Goal: Task Accomplishment & Management: Manage account settings

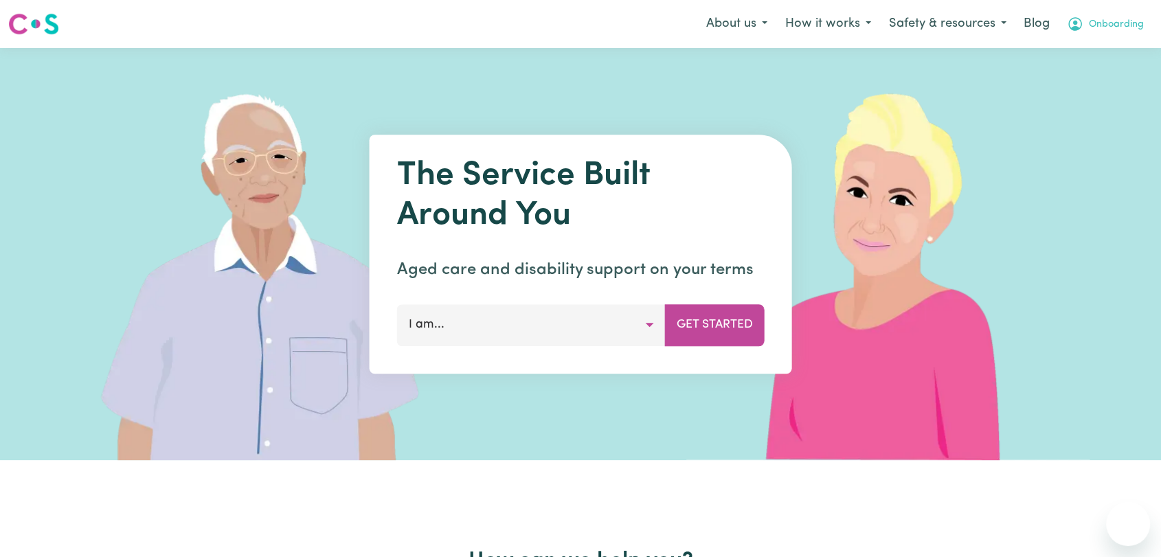
click at [1127, 22] on span "Onboarding" at bounding box center [1116, 24] width 55 height 15
click at [1069, 86] on link "Logout" at bounding box center [1098, 79] width 109 height 26
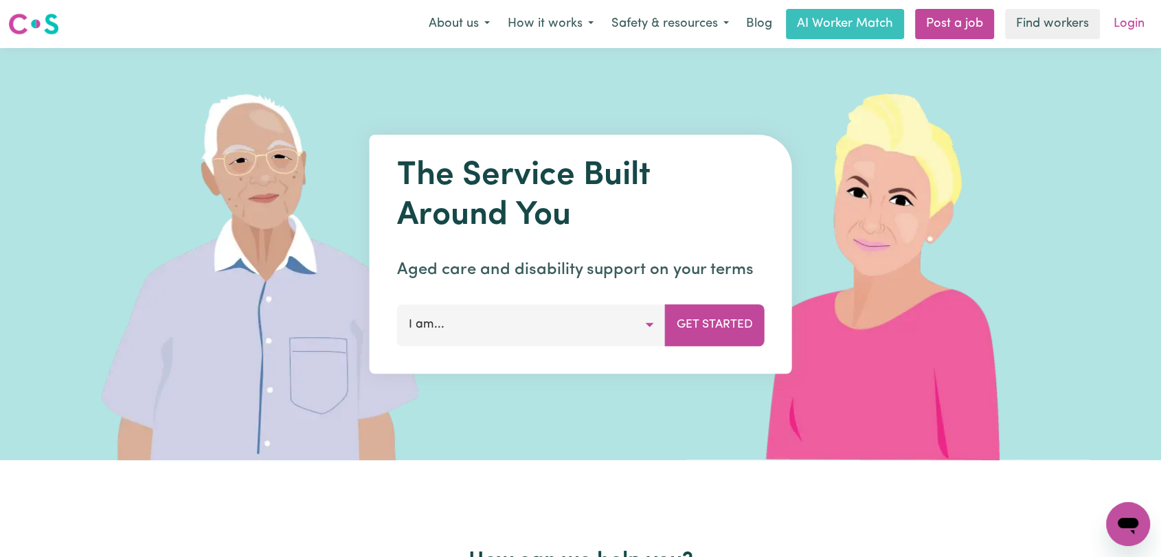
click at [1136, 23] on link "Login" at bounding box center [1129, 24] width 47 height 30
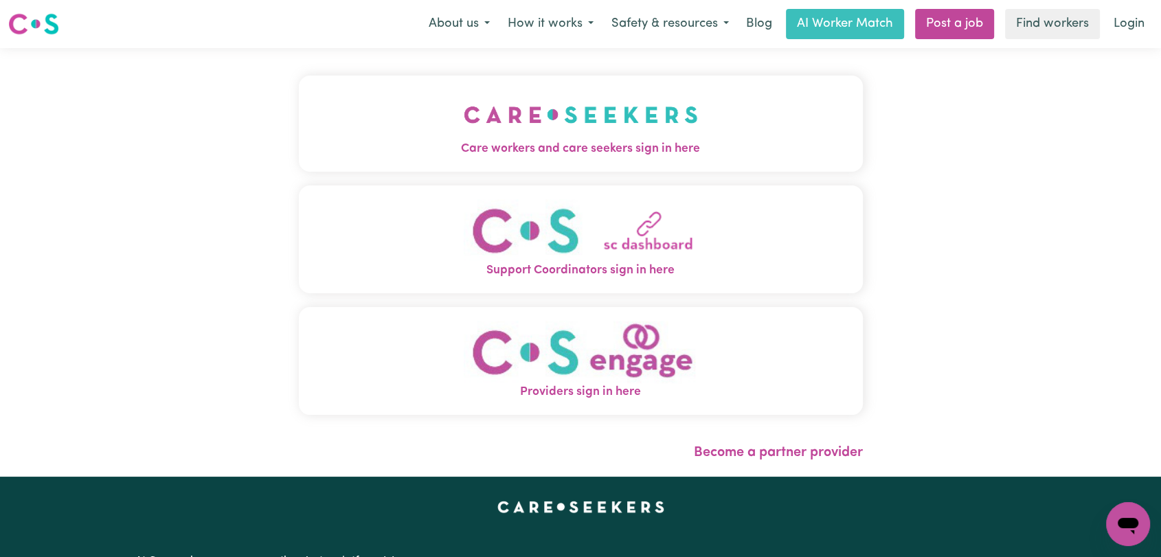
click at [590, 115] on img "Care workers and care seekers sign in here" at bounding box center [581, 114] width 234 height 51
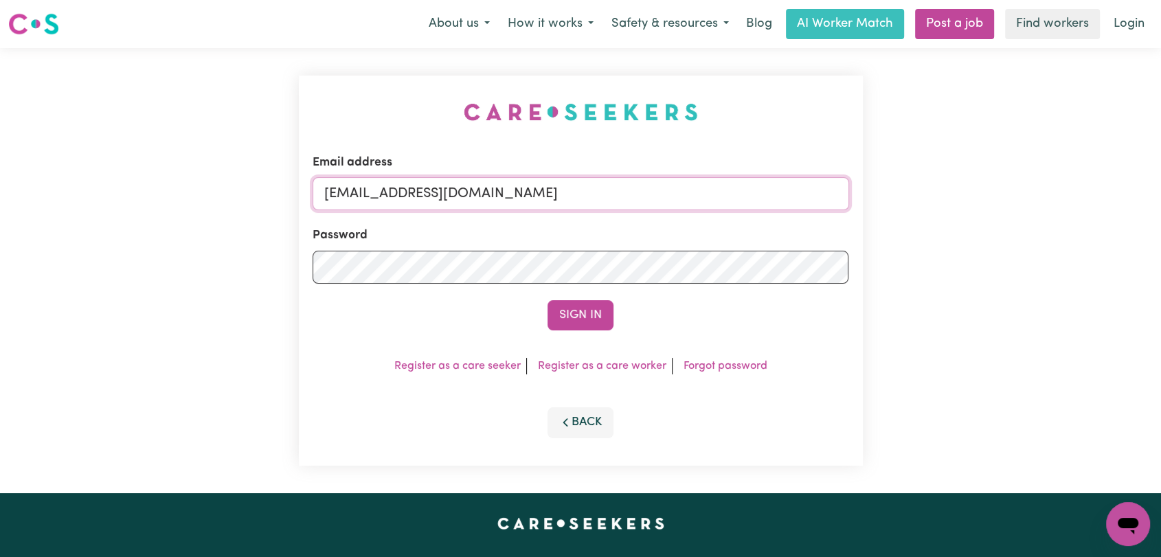
drag, startPoint x: 677, startPoint y: 196, endPoint x: 651, endPoint y: 205, distance: 27.6
click at [677, 195] on input "[EMAIL_ADDRESS][DOMAIN_NAME]" at bounding box center [581, 193] width 537 height 33
drag, startPoint x: 396, startPoint y: 197, endPoint x: 742, endPoint y: 229, distance: 347.1
click at [742, 229] on form "Email address Superuser~[EMAIL_ADDRESS][DOMAIN_NAME] Password Sign In" at bounding box center [581, 242] width 537 height 177
type input "Superuser~[EMAIL_ADDRESS][DOMAIN_NAME]"
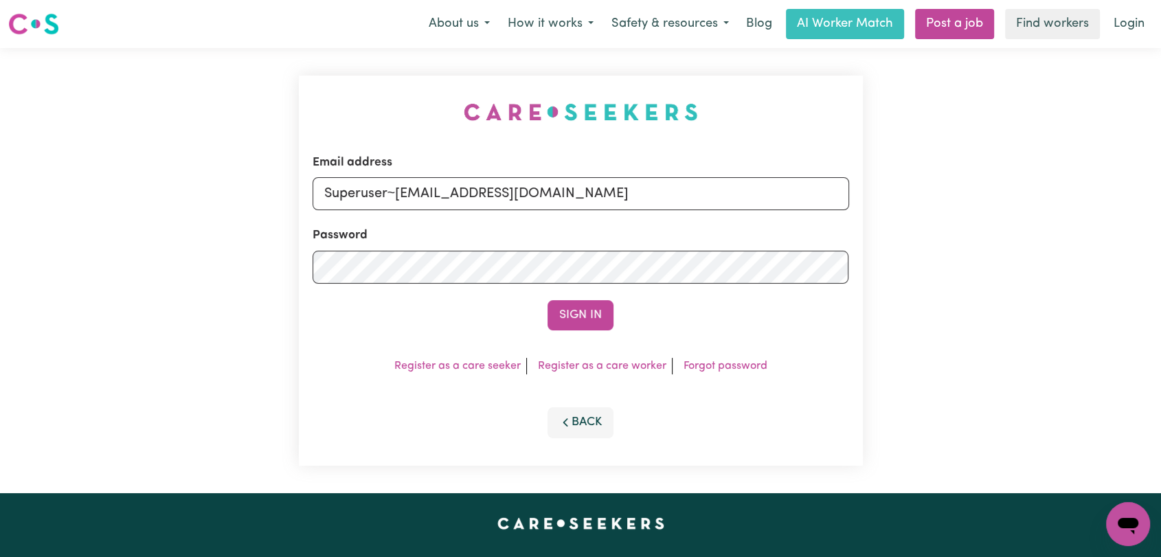
click at [590, 311] on button "Sign In" at bounding box center [581, 315] width 66 height 30
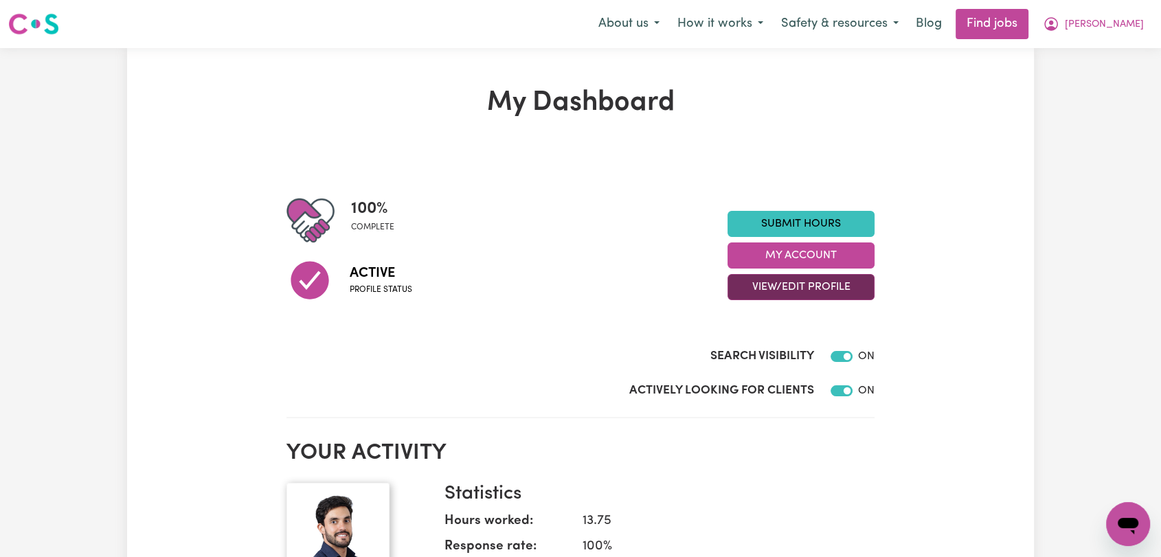
click at [807, 291] on button "View/Edit Profile" at bounding box center [801, 287] width 147 height 26
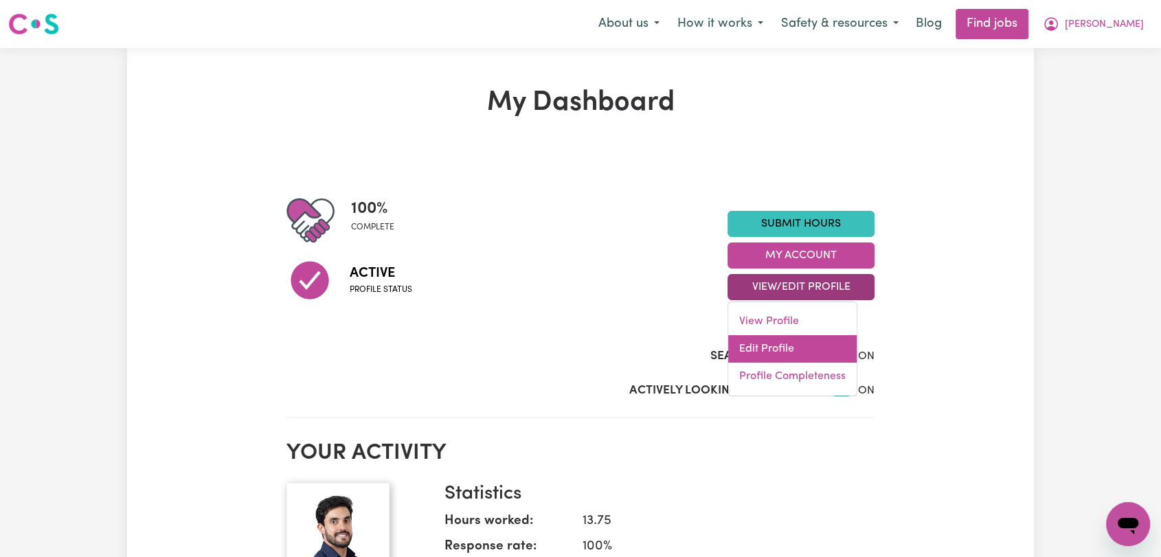
click at [799, 347] on link "Edit Profile" at bounding box center [792, 348] width 129 height 27
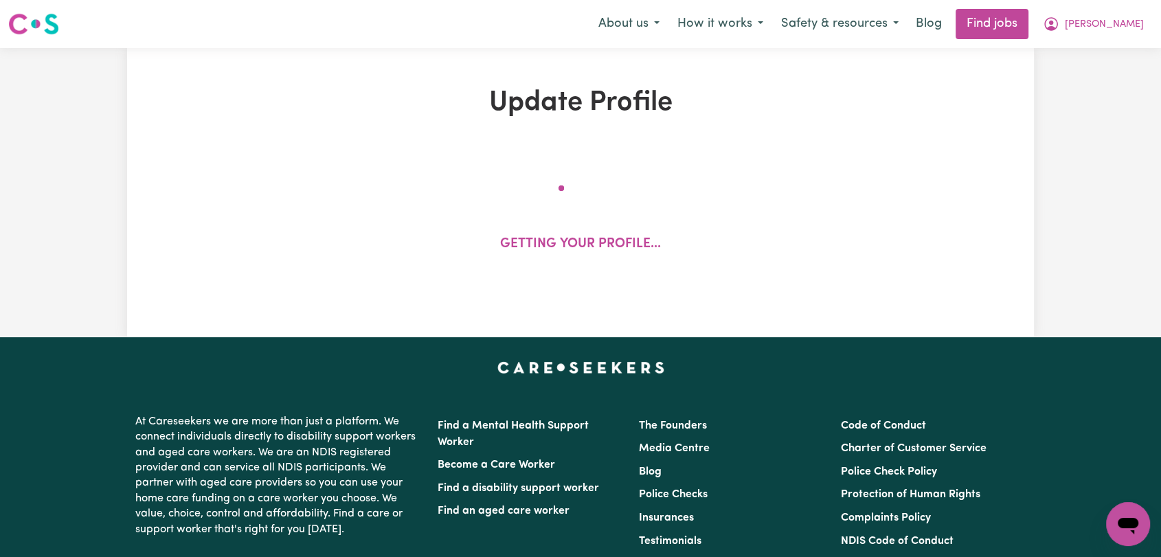
select select "[DEMOGRAPHIC_DATA]"
select select "Australian PR"
select select "Studying a healthcare related degree or qualification"
select select "55"
select select "65"
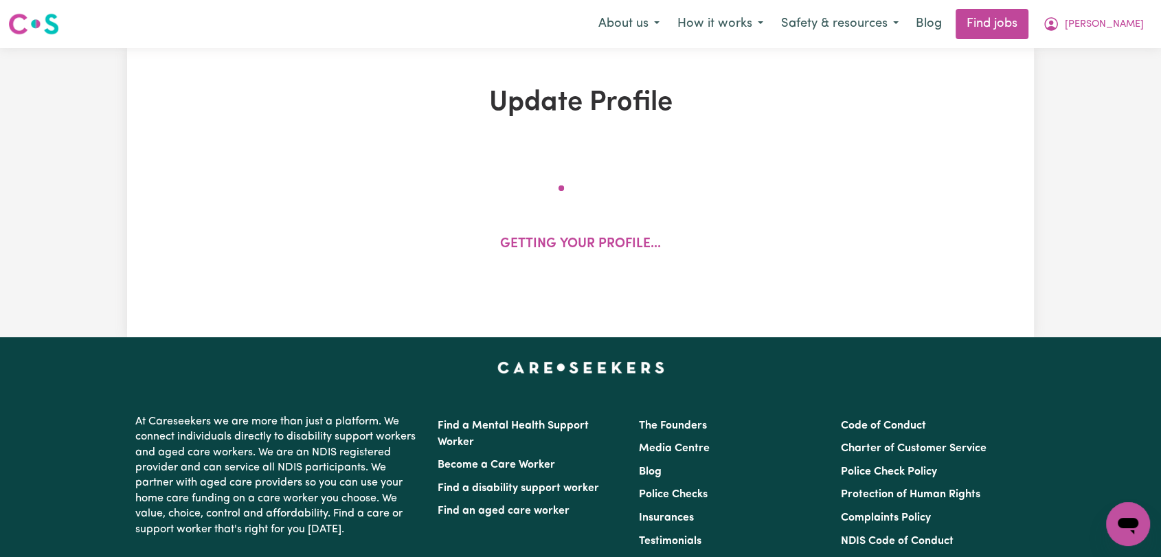
select select "90"
select select "100"
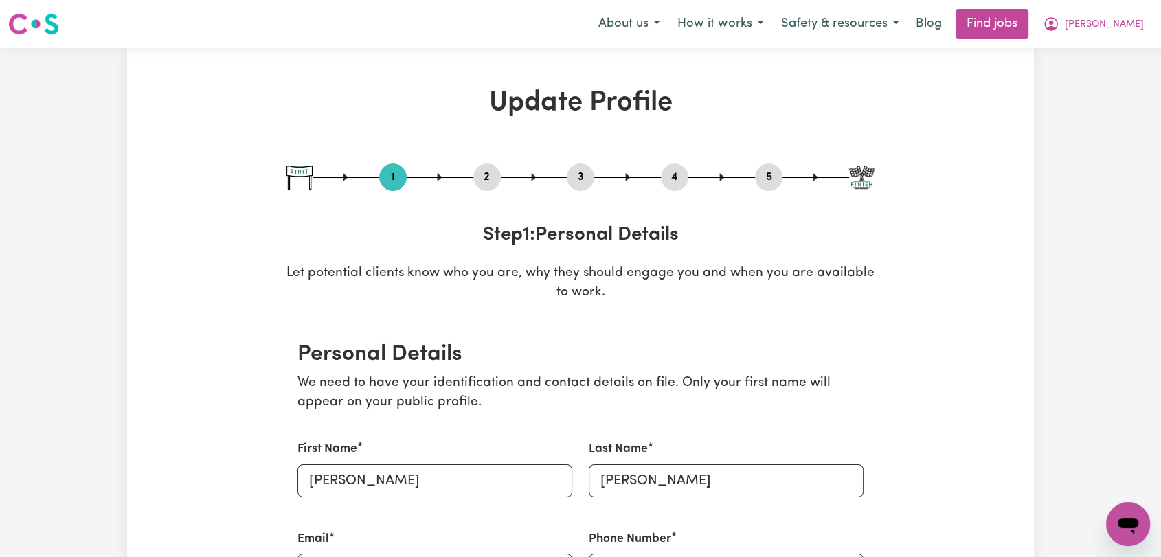
click at [483, 170] on button "2" at bounding box center [487, 177] width 27 height 18
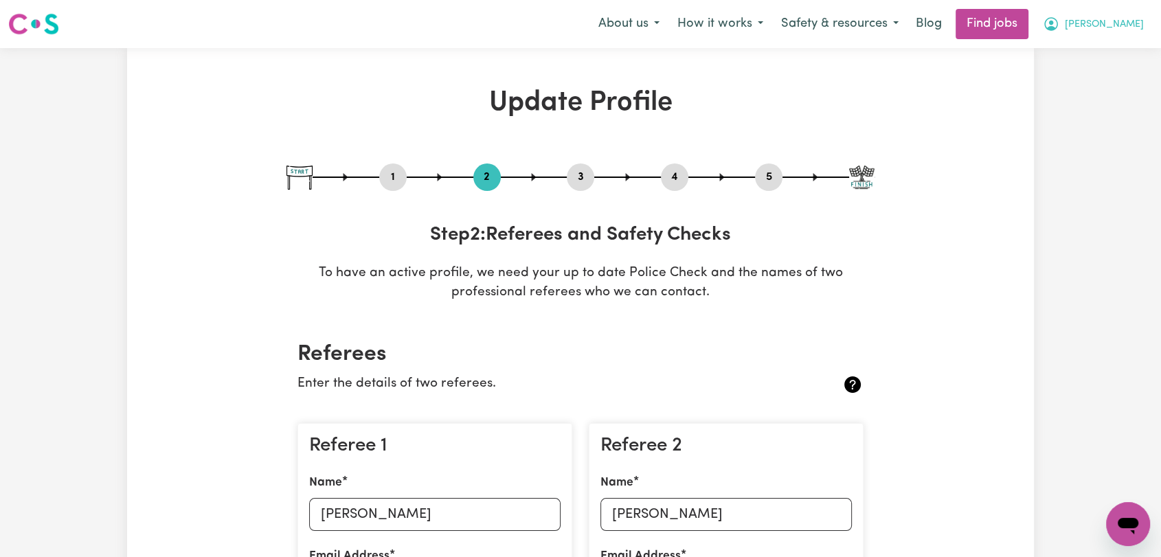
click at [1128, 28] on span "[PERSON_NAME]" at bounding box center [1104, 24] width 79 height 15
click at [1116, 109] on link "Logout" at bounding box center [1098, 105] width 109 height 26
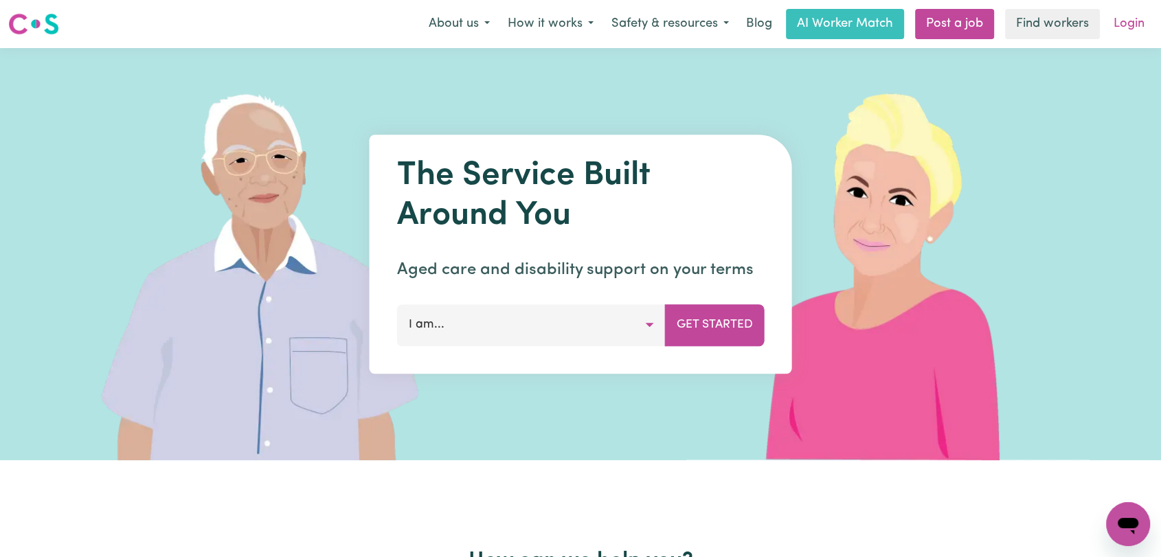
click at [1122, 23] on link "Login" at bounding box center [1129, 24] width 47 height 30
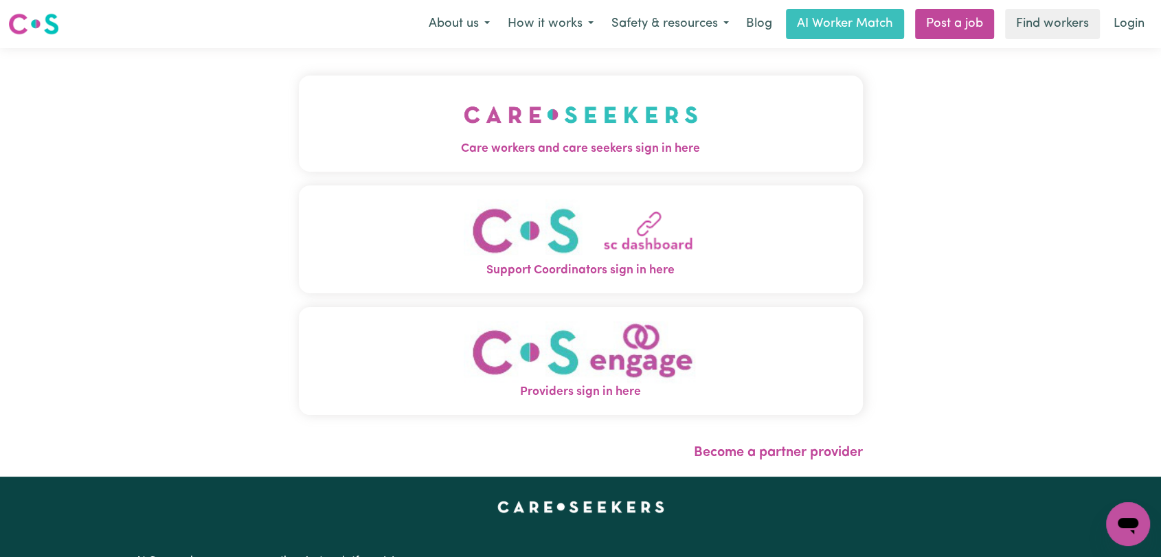
drag, startPoint x: 533, startPoint y: 107, endPoint x: 542, endPoint y: 113, distance: 9.9
click at [533, 107] on img "Care workers and care seekers sign in here" at bounding box center [581, 114] width 234 height 51
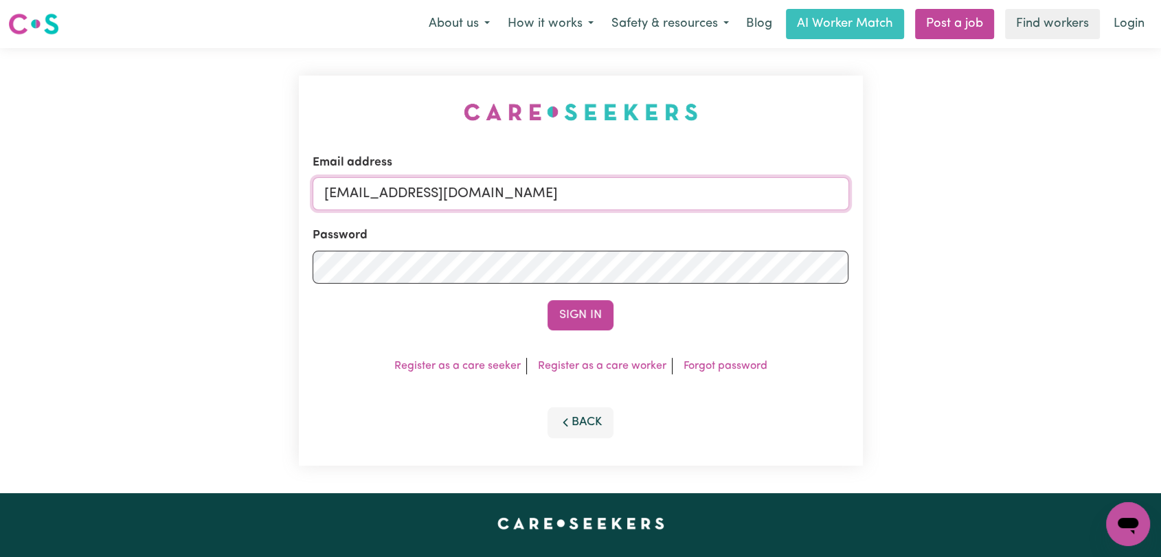
drag, startPoint x: 627, startPoint y: 186, endPoint x: 616, endPoint y: 203, distance: 20.0
click at [627, 186] on input "[EMAIL_ADDRESS][DOMAIN_NAME]" at bounding box center [581, 193] width 537 height 33
drag, startPoint x: 396, startPoint y: 198, endPoint x: 621, endPoint y: 212, distance: 225.8
click at [621, 212] on form "Email address Superuser~[EMAIL_ADDRESS][DOMAIN_NAME] Password Sign In" at bounding box center [581, 242] width 537 height 177
type input "Superuser~[EMAIL_ADDRESS][DOMAIN_NAME]"
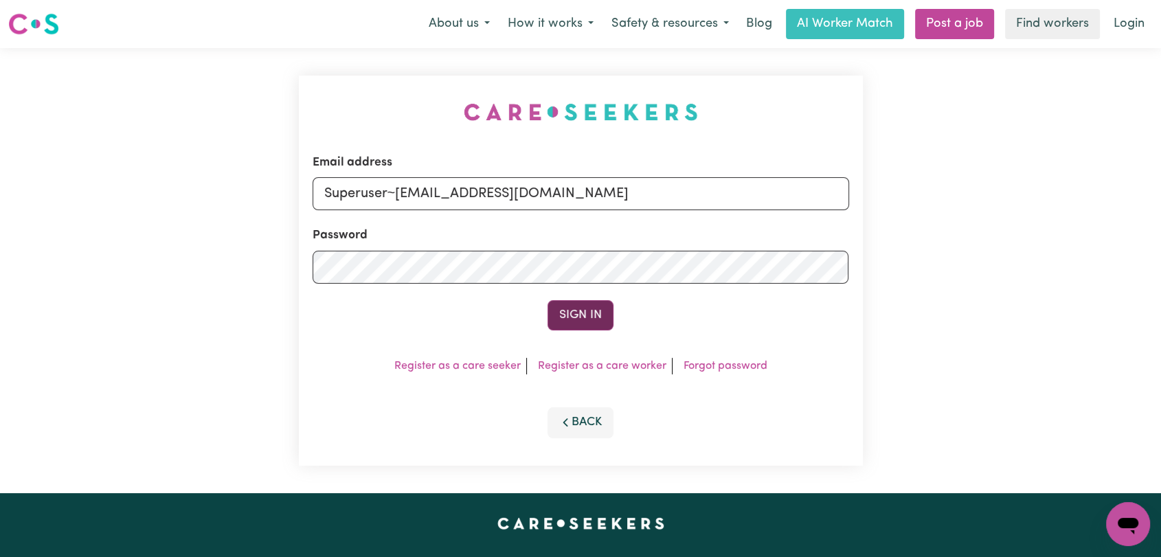
click at [593, 314] on button "Sign In" at bounding box center [581, 315] width 66 height 30
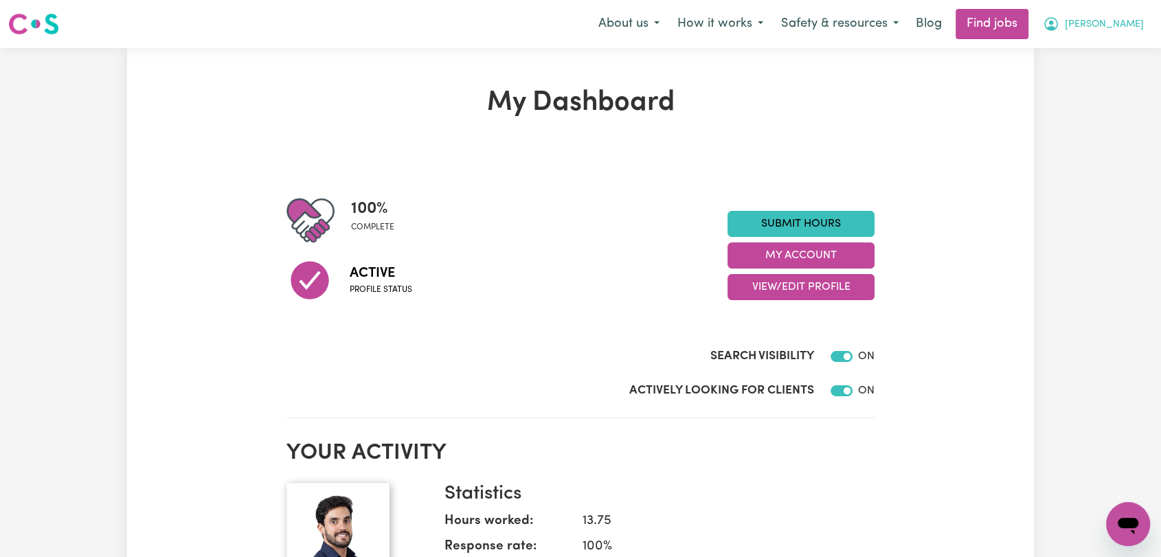
click at [1133, 25] on span "[PERSON_NAME]" at bounding box center [1104, 24] width 79 height 15
click at [1101, 111] on link "Logout" at bounding box center [1098, 105] width 109 height 26
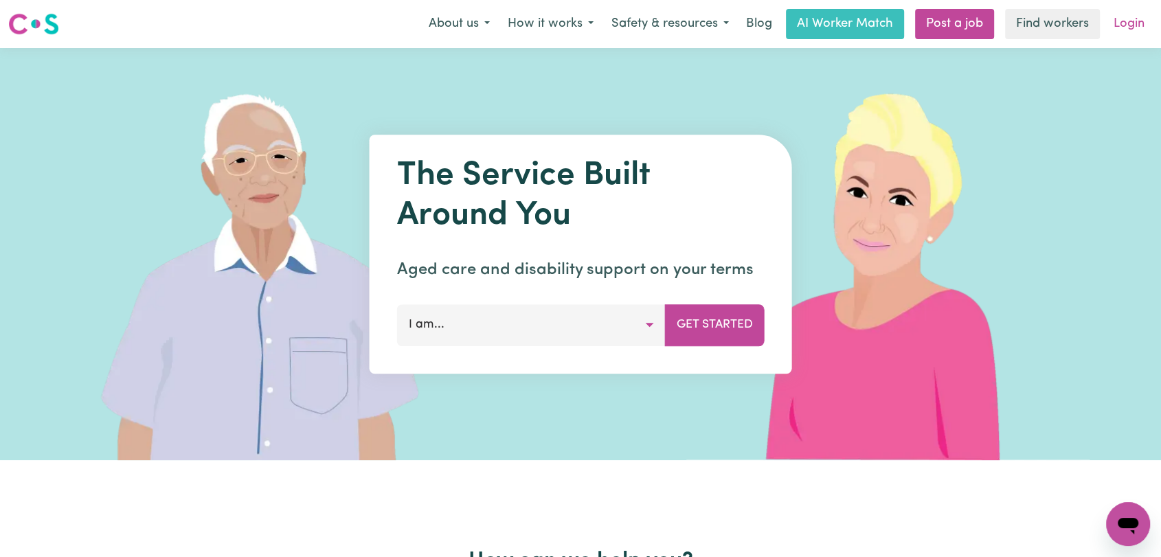
click at [1133, 18] on link "Login" at bounding box center [1129, 24] width 47 height 30
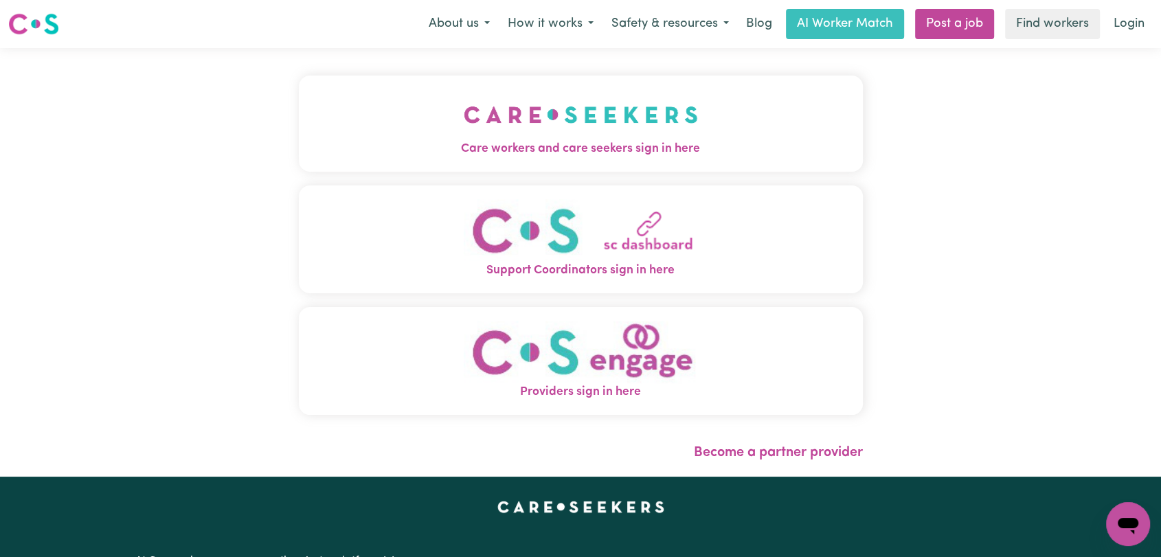
click at [401, 110] on button "Care workers and care seekers sign in here" at bounding box center [581, 124] width 564 height 96
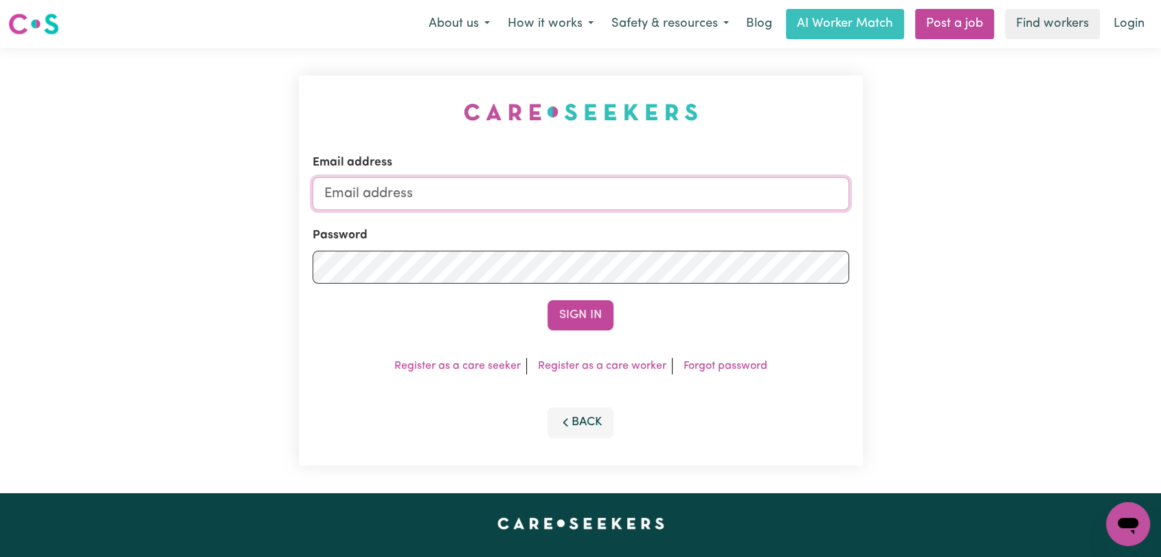
type input "[EMAIL_ADDRESS][DOMAIN_NAME]"
click at [582, 305] on button "Sign In" at bounding box center [581, 315] width 66 height 30
